Goal: Check status: Check status

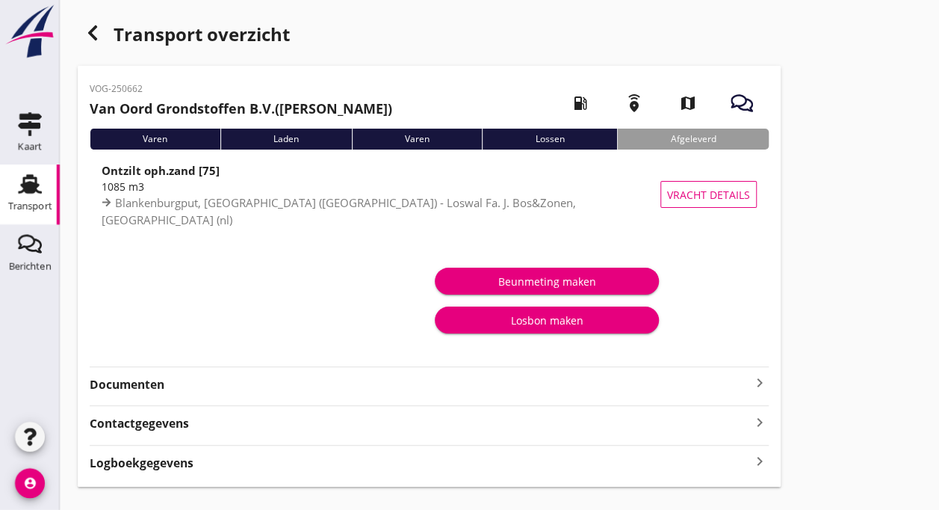
click at [32, 194] on icon "Transport" at bounding box center [30, 184] width 24 height 24
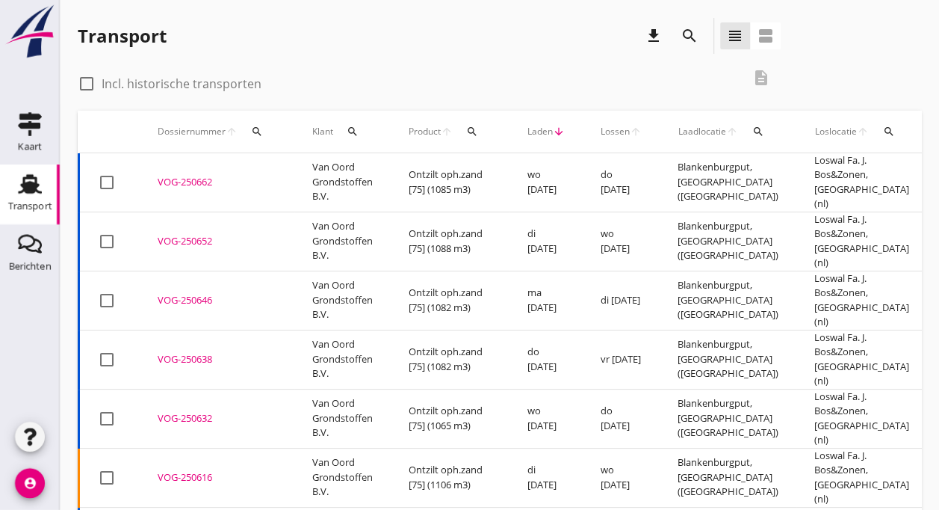
click at [196, 178] on div "VOG-250662" at bounding box center [217, 182] width 119 height 15
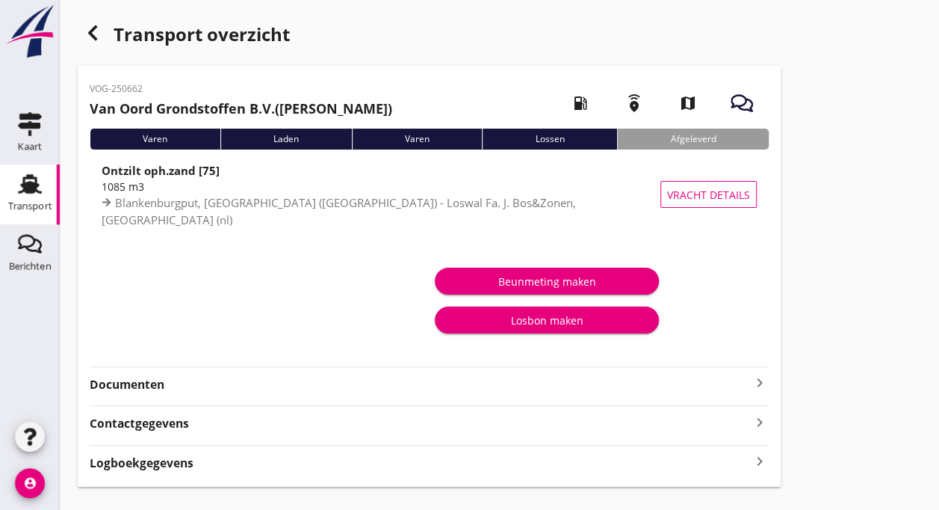
click at [29, 202] on div "Transport" at bounding box center [30, 206] width 44 height 10
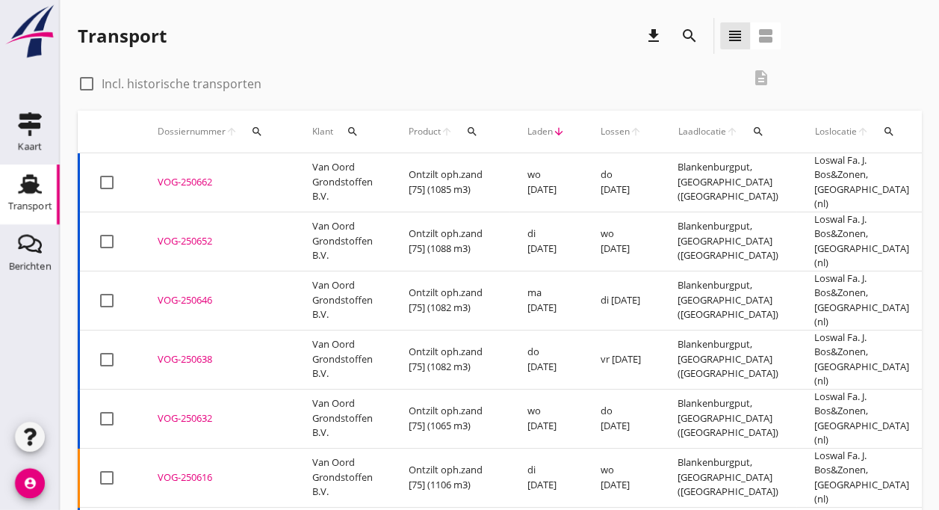
drag, startPoint x: 272, startPoint y: 181, endPoint x: 224, endPoint y: 184, distance: 47.9
click at [224, 184] on div "VOG-250662" at bounding box center [217, 182] width 119 height 15
